Goal: Task Accomplishment & Management: Use online tool/utility

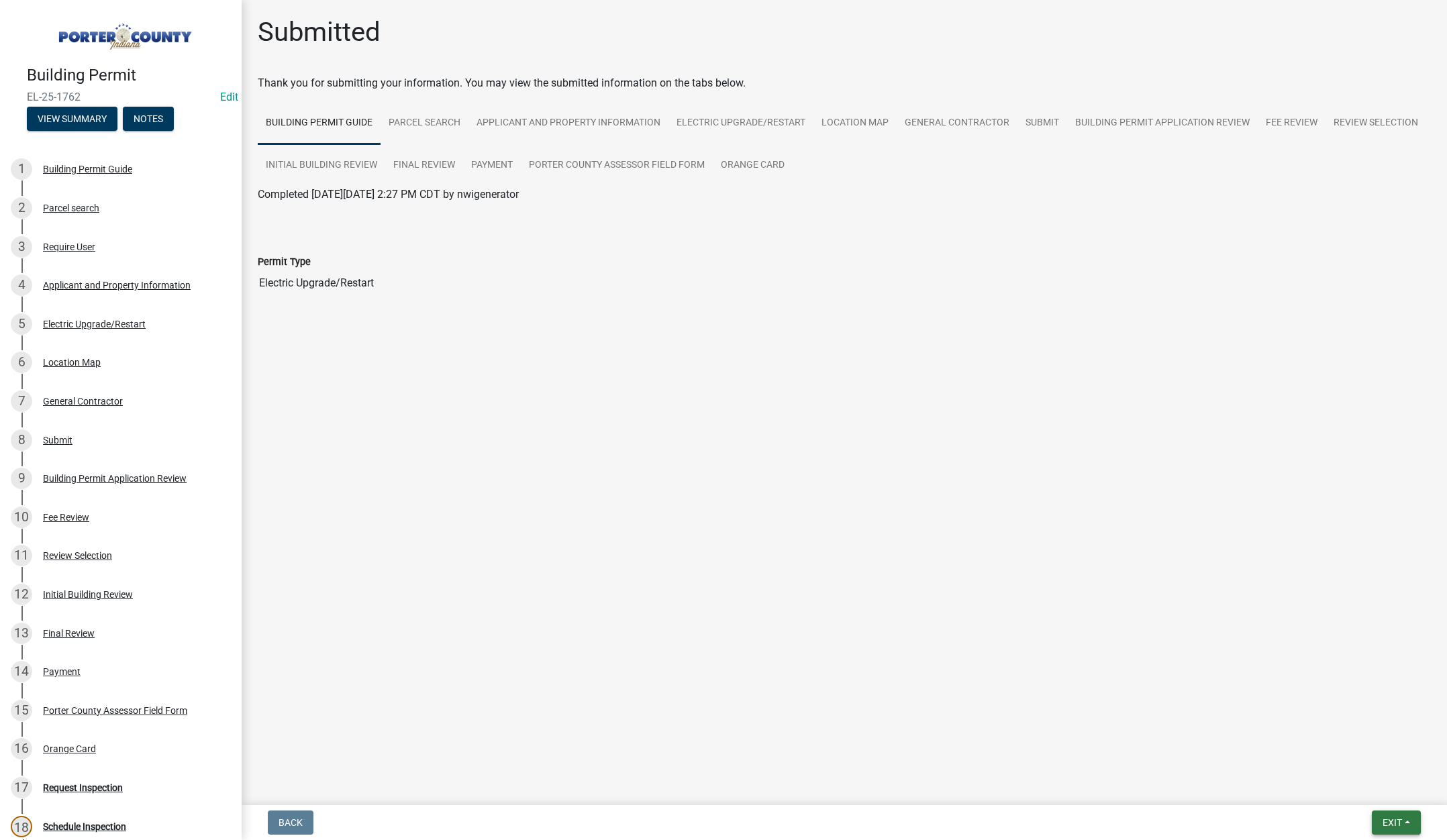
click at [1386, 817] on span "Exit" at bounding box center [1392, 822] width 19 height 11
click at [1384, 798] on button "Save & Exit" at bounding box center [1367, 788] width 108 height 32
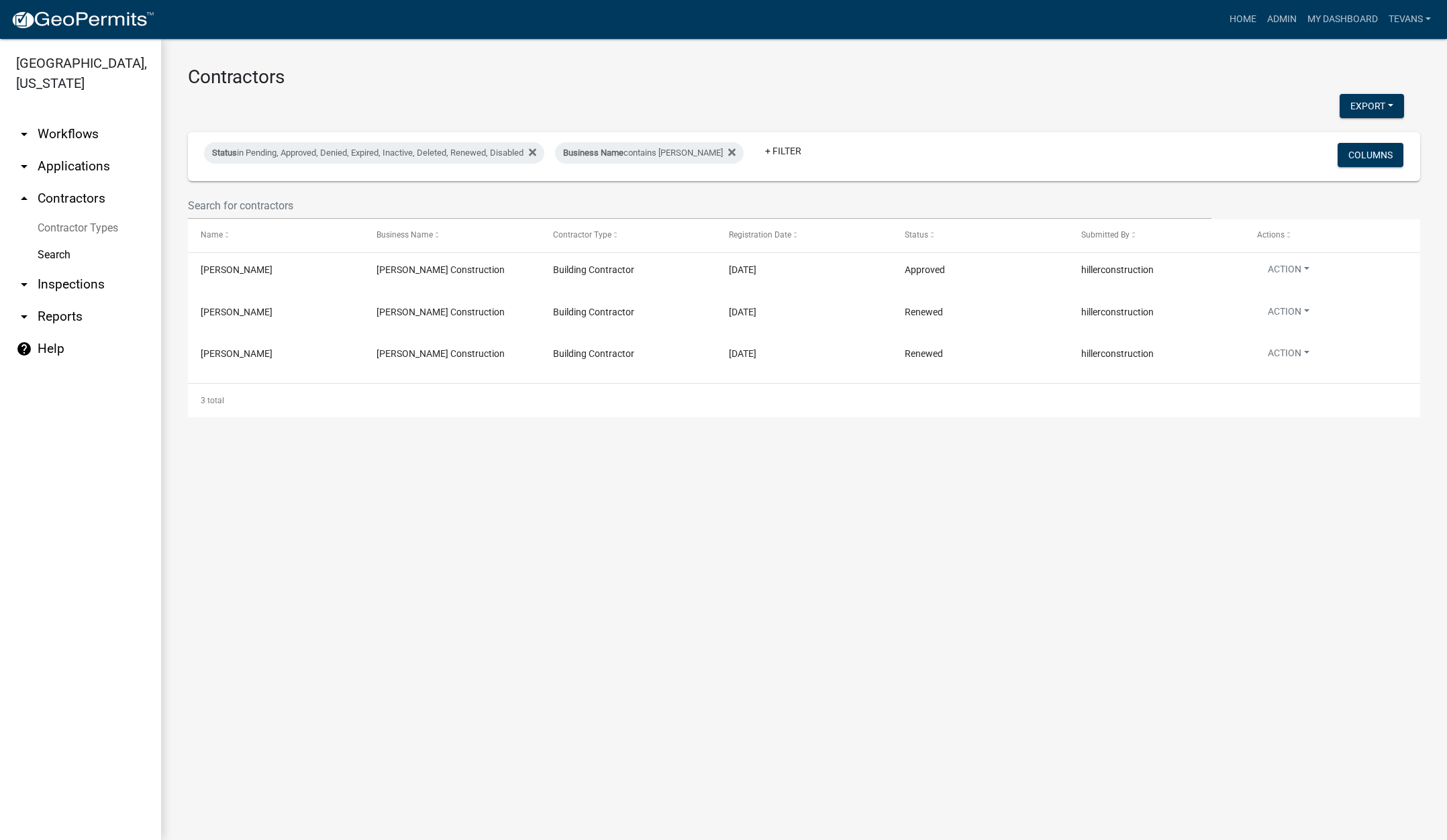
click at [45, 300] on link "arrow_drop_down Reports" at bounding box center [80, 316] width 161 height 32
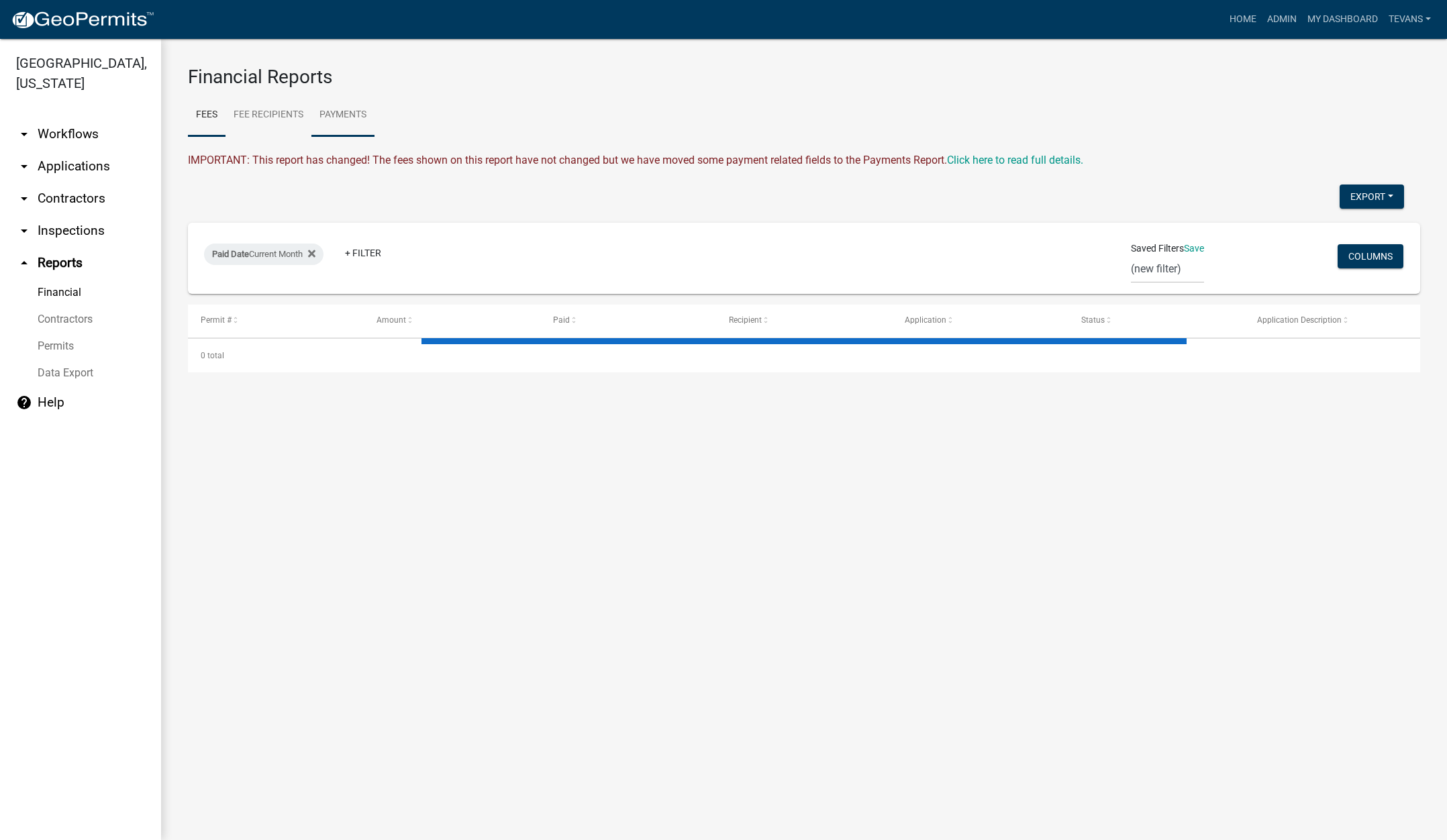
click at [354, 114] on link "Payments" at bounding box center [343, 115] width 63 height 43
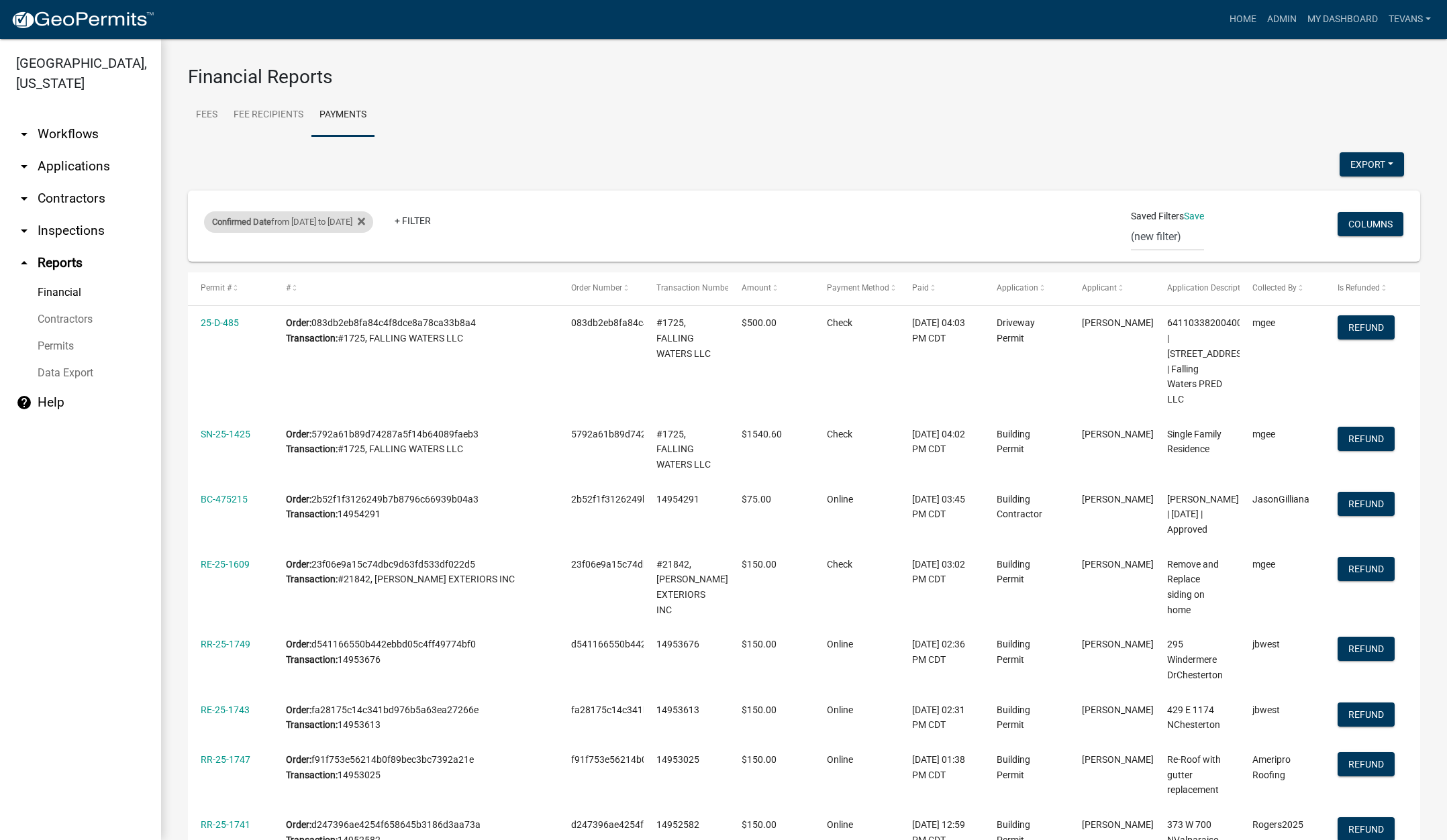
click at [348, 226] on div "Confirmed Date from 09/10/2025 to 09/10/2025" at bounding box center [289, 222] width 169 height 21
select select "custom"
click at [371, 328] on input "2025-09-10" at bounding box center [313, 329] width 134 height 27
type input "2025-09-11"
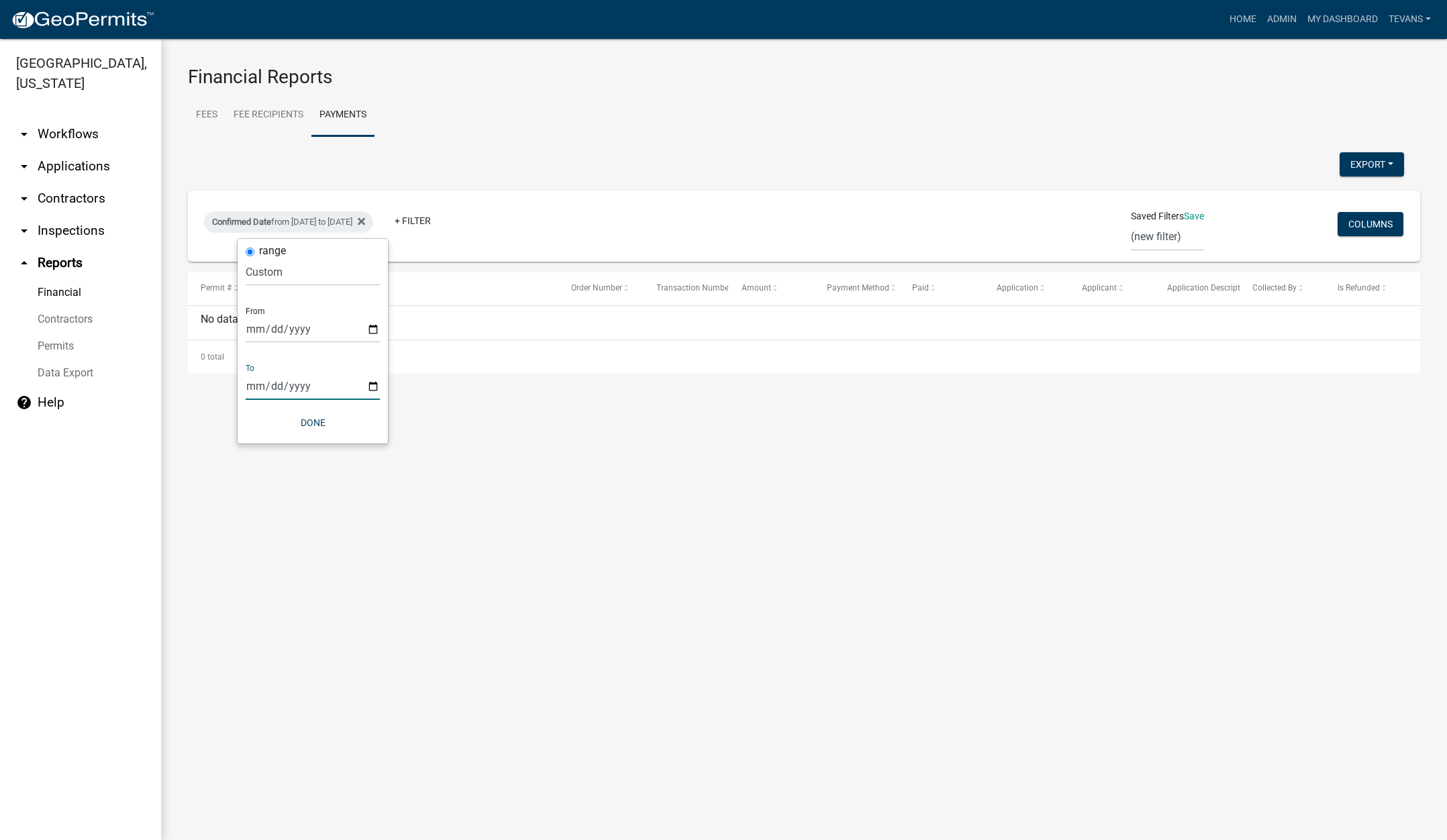
click at [376, 385] on input "2025-09-10" at bounding box center [313, 386] width 134 height 27
type input "2025-09-11"
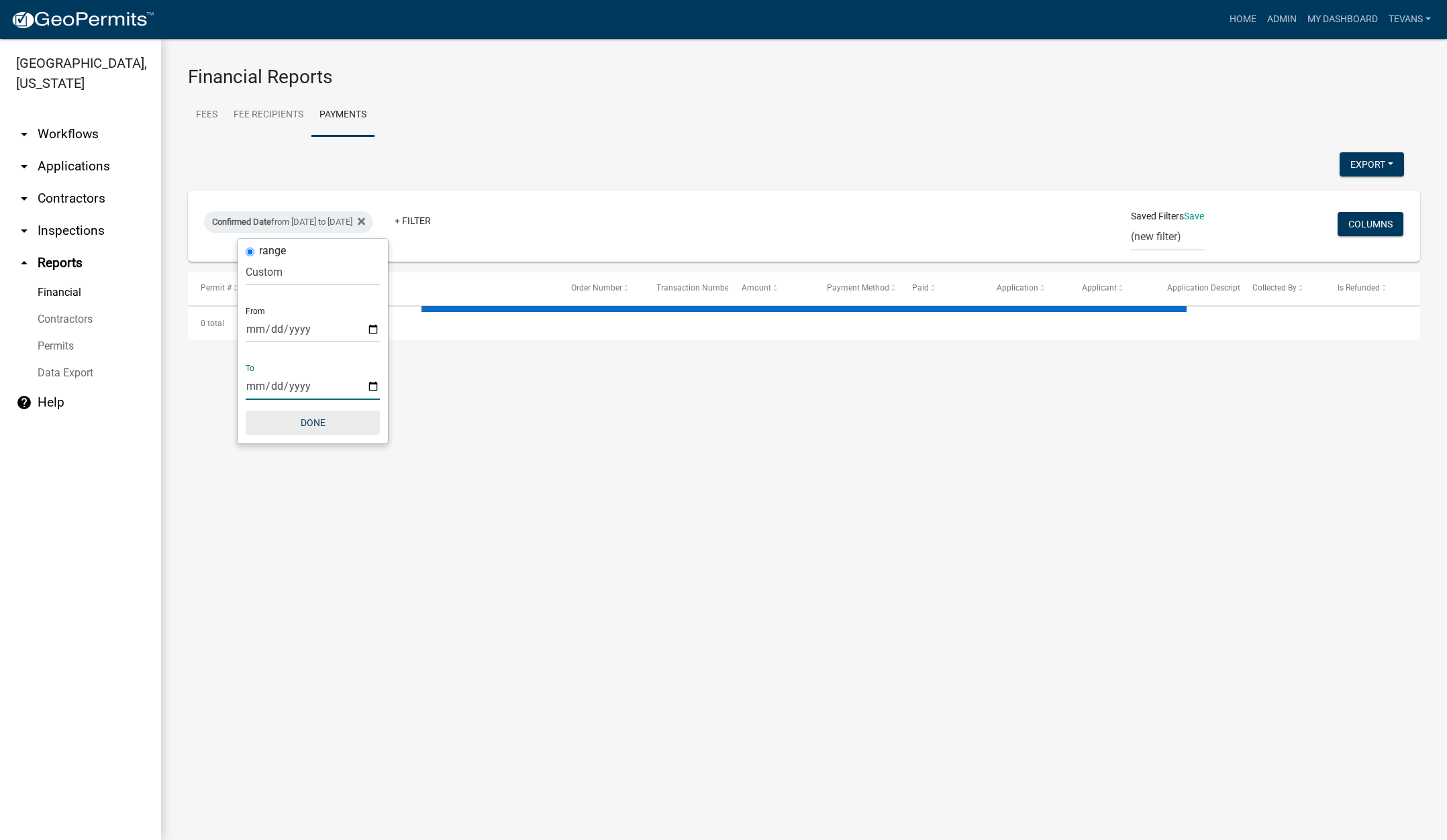
click at [325, 423] on button "Done" at bounding box center [313, 423] width 134 height 24
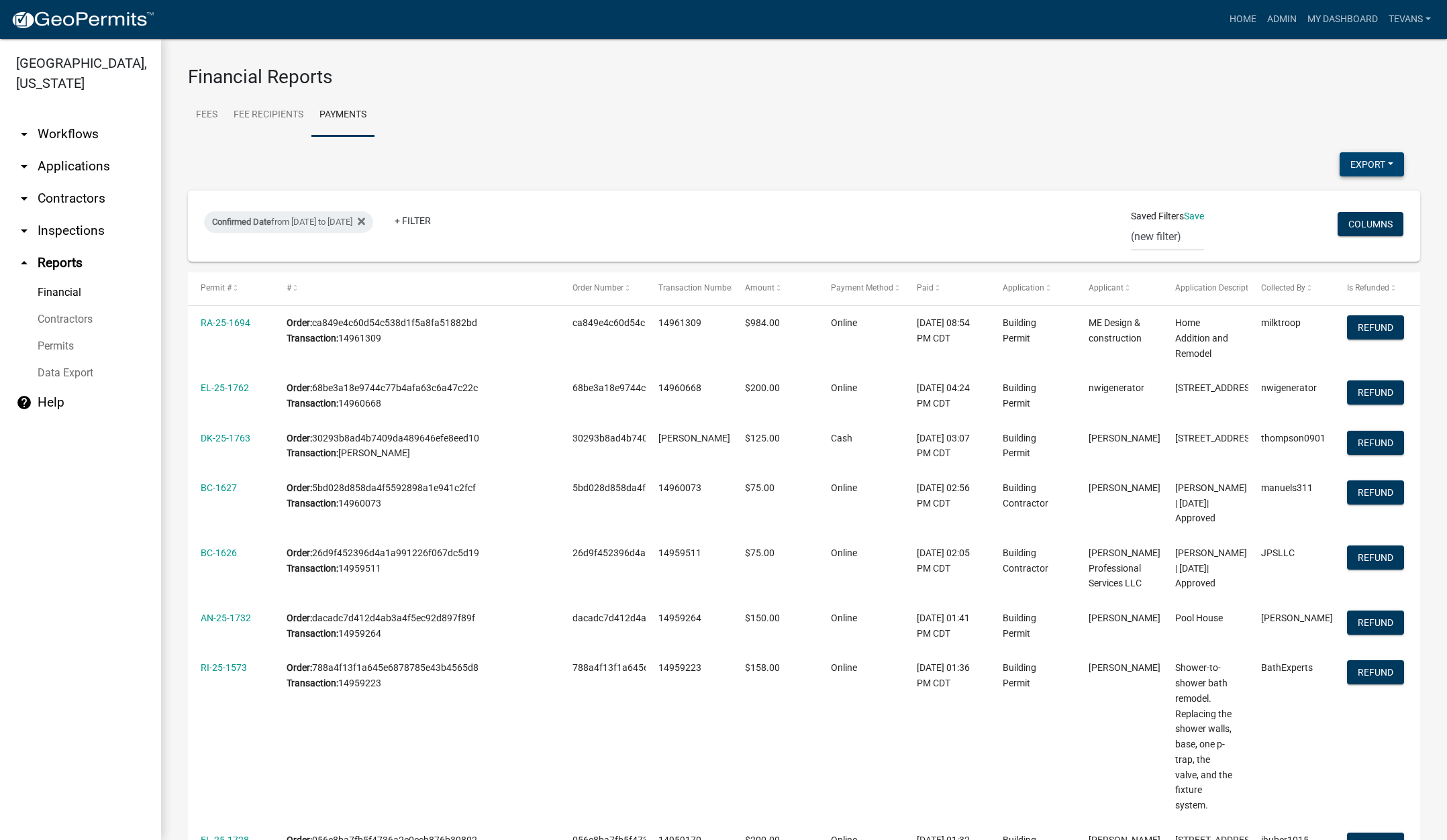
click at [1353, 164] on button "Export" at bounding box center [1372, 164] width 64 height 24
click at [1306, 199] on button "Excel Format (.xlsx)" at bounding box center [1341, 199] width 125 height 32
